Goal: Task Accomplishment & Management: Use online tool/utility

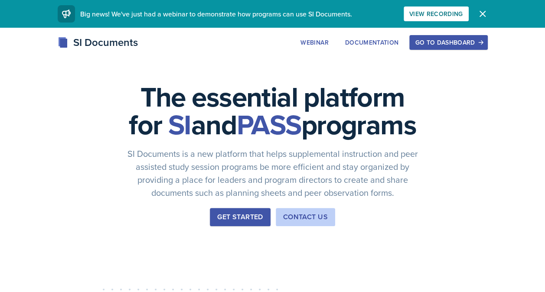
click at [273, 45] on div "Go to Dashboard" at bounding box center [448, 42] width 67 height 7
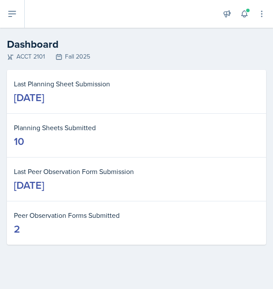
click at [14, 29] on header "Dashboard ACCT 2101 Fall 2025" at bounding box center [136, 49] width 273 height 42
click at [12, 21] on button at bounding box center [12, 14] width 25 height 28
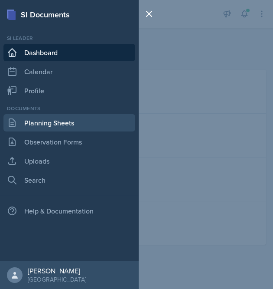
click at [37, 119] on link "Planning Sheets" at bounding box center [69, 122] width 132 height 17
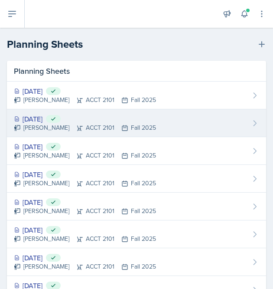
click at [77, 126] on icon at bounding box center [80, 127] width 6 height 5
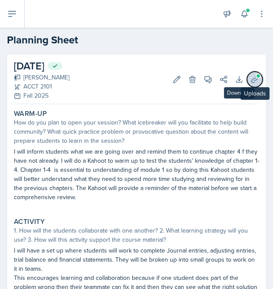
click at [251, 79] on icon at bounding box center [255, 79] width 9 height 9
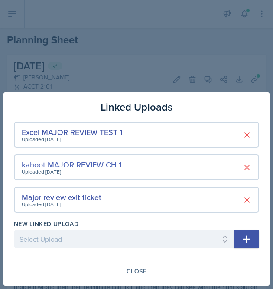
click at [99, 164] on div "kahoot MAJOR REVIEW CH 1" at bounding box center [72, 165] width 100 height 12
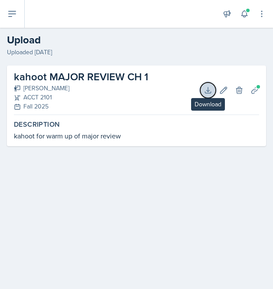
click at [211, 92] on icon at bounding box center [208, 90] width 6 height 6
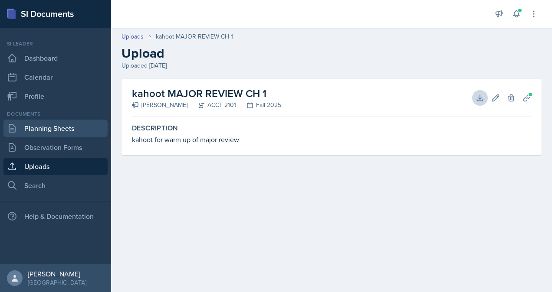
click at [42, 131] on link "Planning Sheets" at bounding box center [55, 128] width 104 height 17
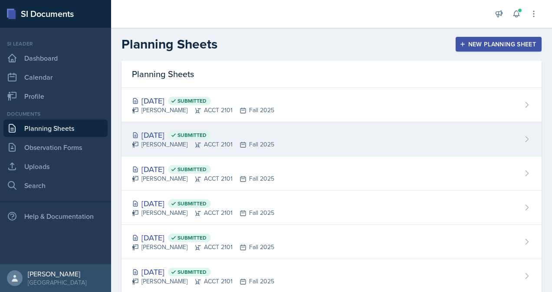
click at [187, 135] on div "[DATE] Submitted" at bounding box center [203, 135] width 142 height 12
